Goal: Information Seeking & Learning: Learn about a topic

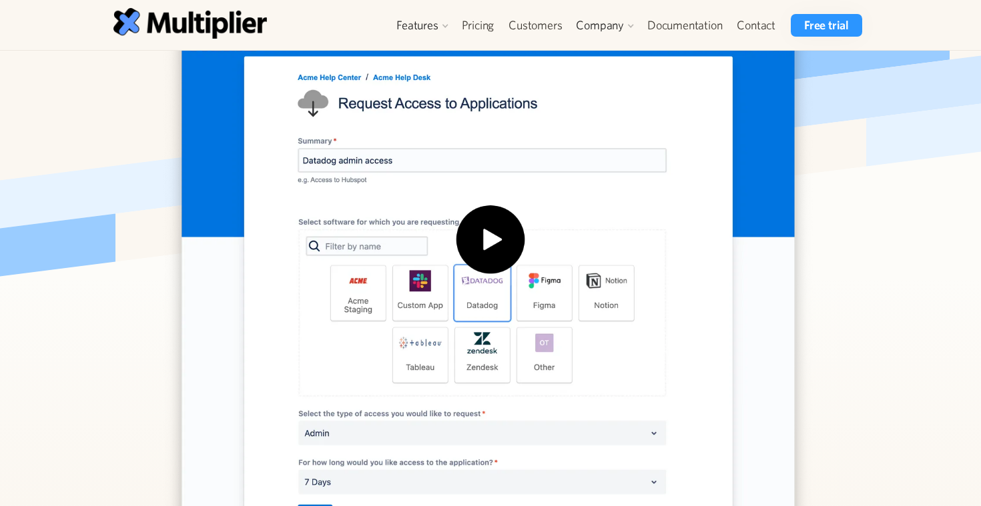
scroll to position [376, 0]
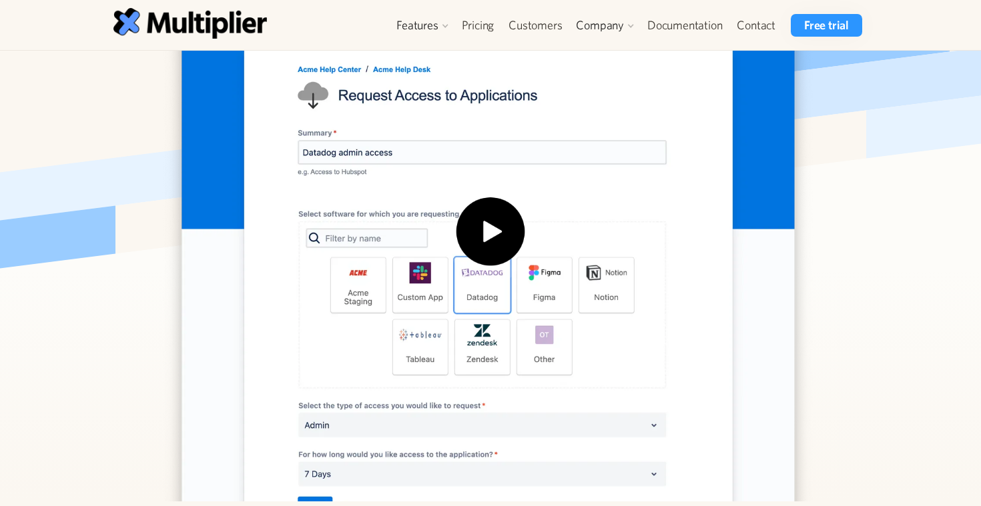
click at [506, 226] on img "open lightbox" at bounding box center [490, 239] width 85 height 85
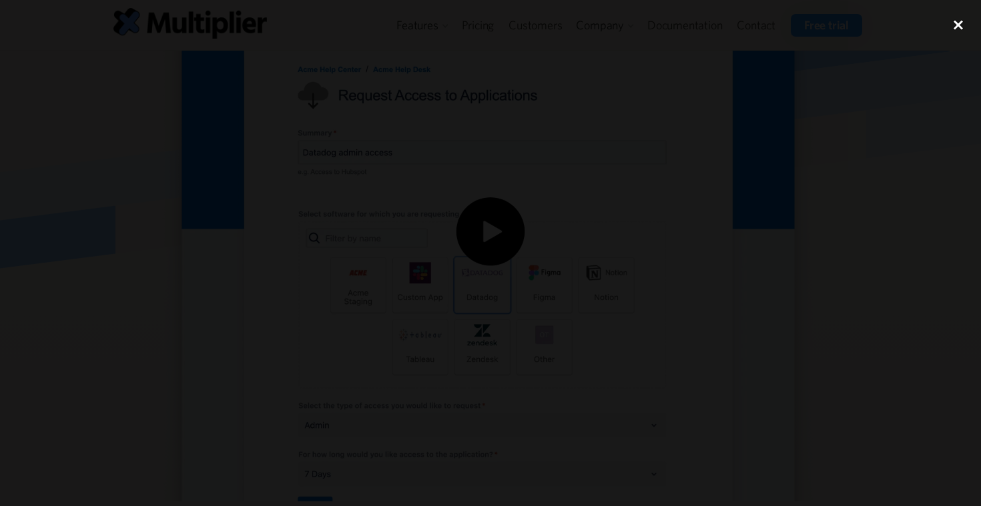
click at [956, 27] on div "close lightbox" at bounding box center [957, 24] width 45 height 29
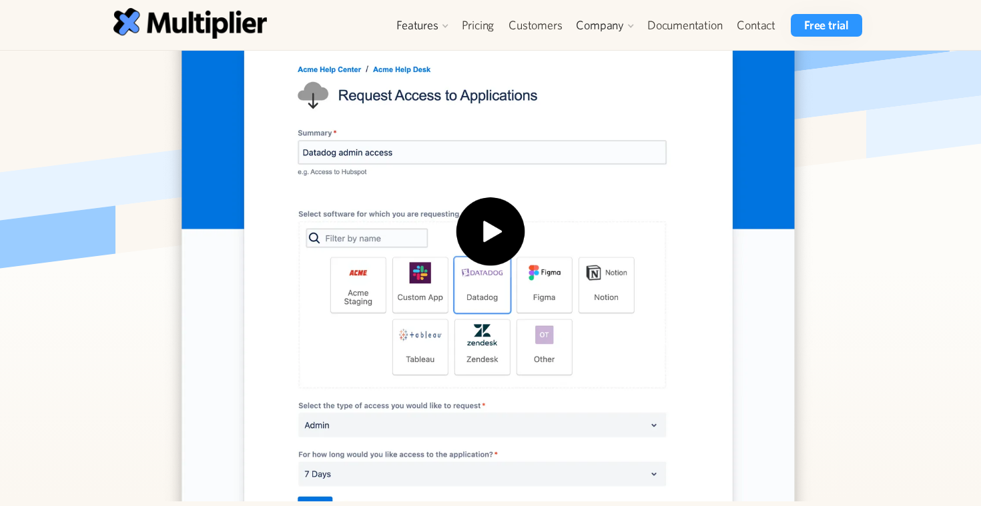
scroll to position [372, 0]
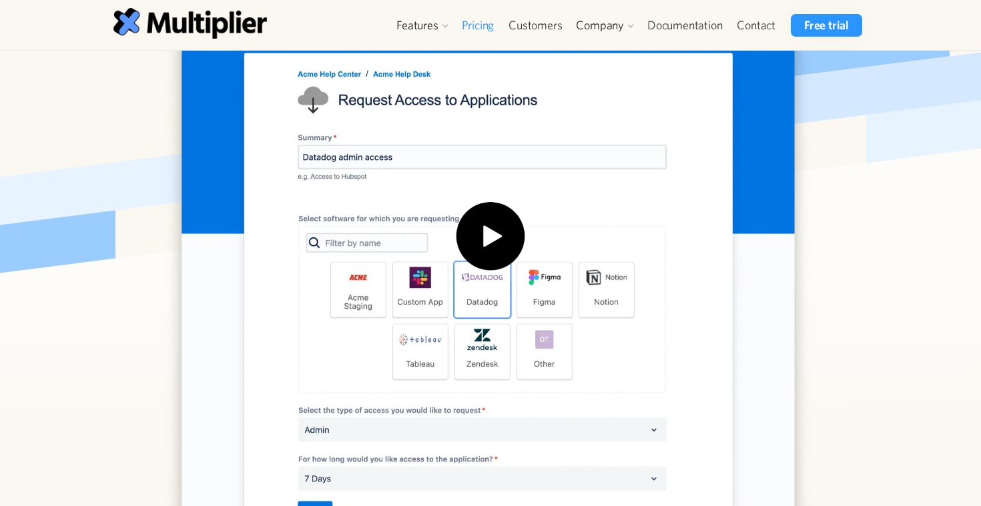
click at [459, 31] on link "Pricing" at bounding box center [477, 25] width 47 height 23
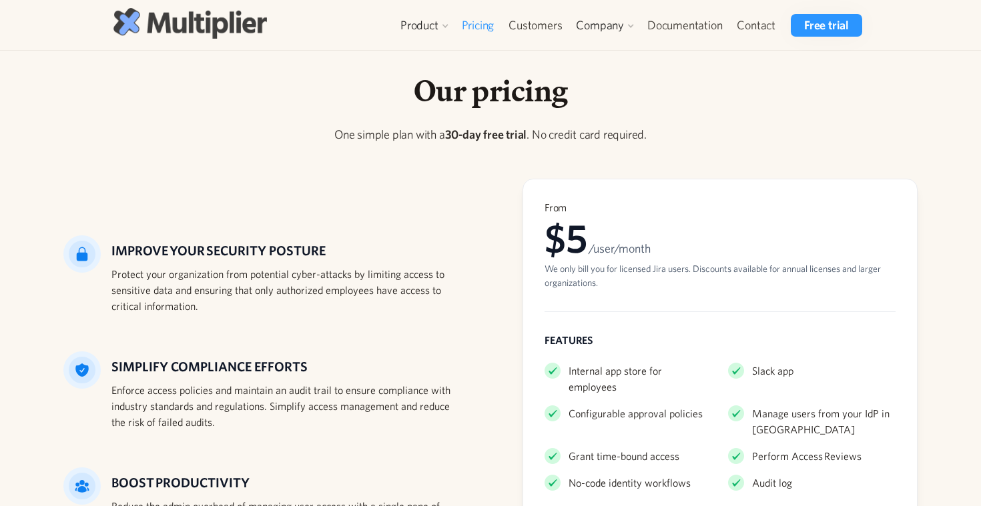
click at [184, 17] on img at bounding box center [189, 23] width 153 height 30
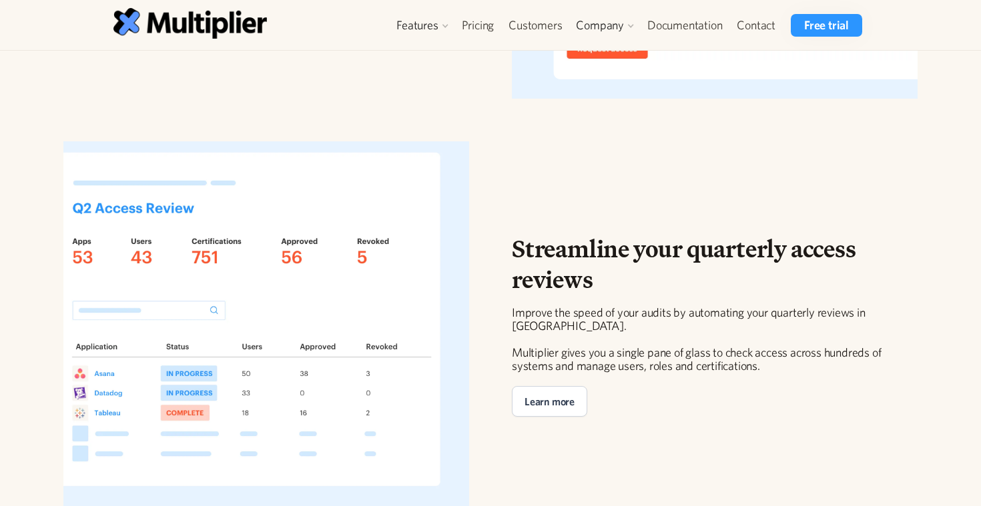
scroll to position [2011, 0]
